Goal: Navigation & Orientation: Find specific page/section

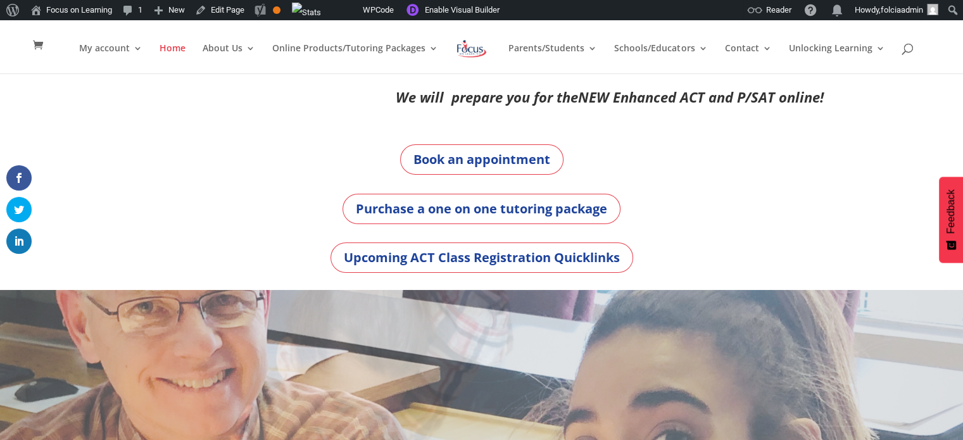
drag, startPoint x: 0, startPoint y: 0, endPoint x: 932, endPoint y: 362, distance: 1000.3
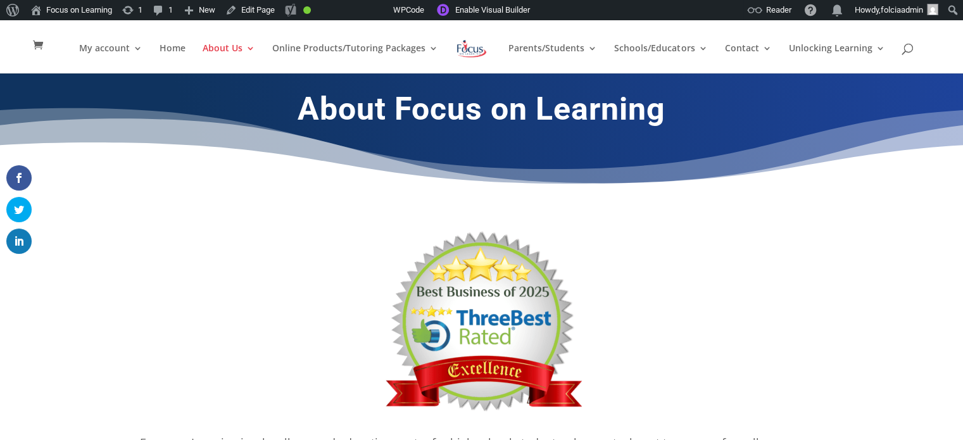
click at [468, 46] on img at bounding box center [471, 48] width 33 height 23
